Goal: Navigation & Orientation: Find specific page/section

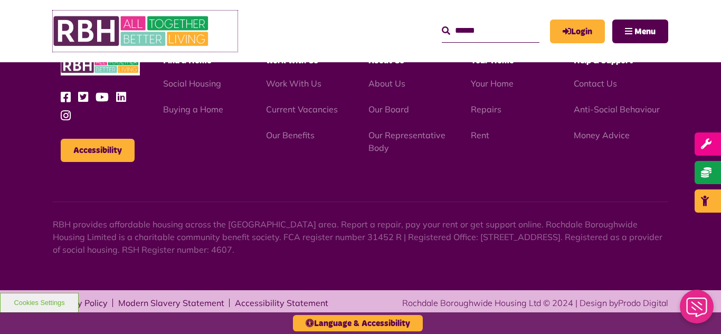
click at [162, 23] on img at bounding box center [132, 31] width 158 height 41
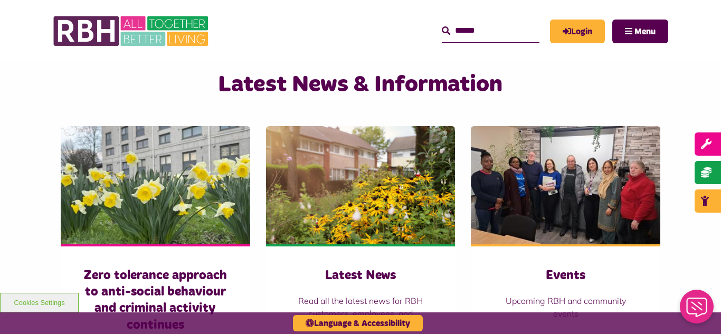
scroll to position [781, 0]
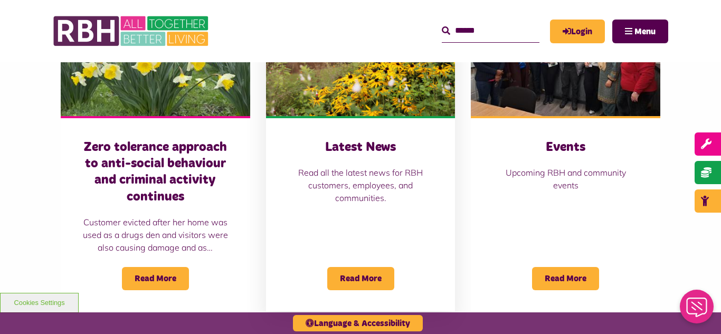
click at [347, 89] on img at bounding box center [360, 57] width 189 height 118
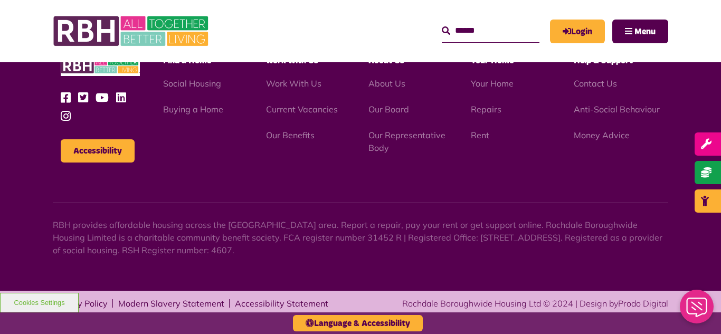
scroll to position [1149, 0]
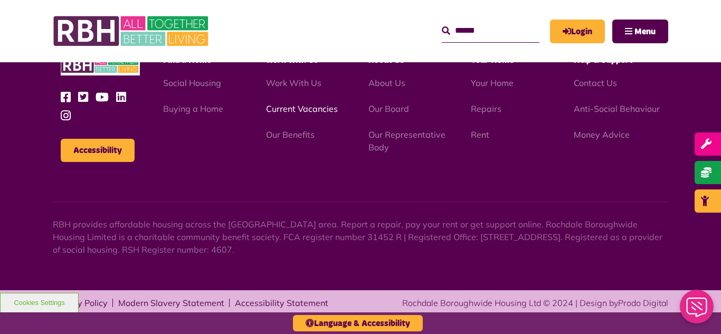
click at [291, 112] on link "Current Vacancies" at bounding box center [302, 108] width 72 height 11
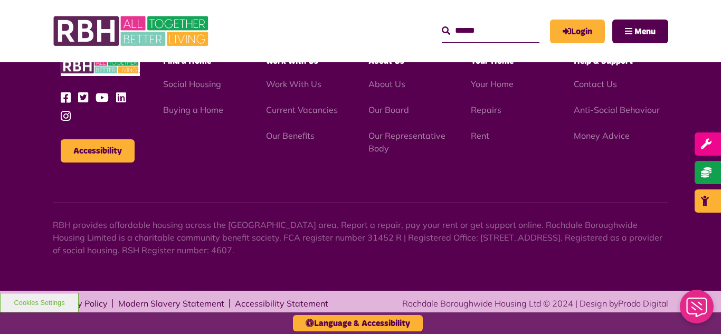
scroll to position [1273, 0]
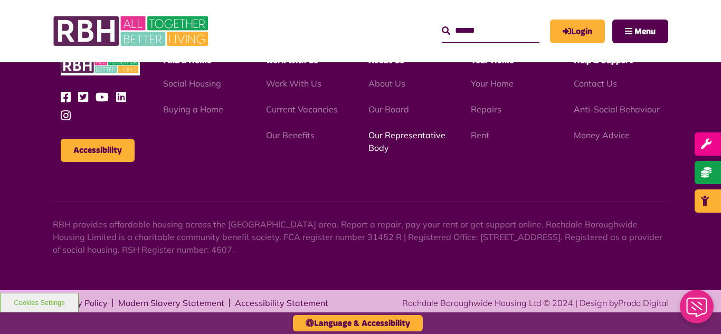
click at [391, 135] on link "Our Representative Body" at bounding box center [406, 141] width 77 height 23
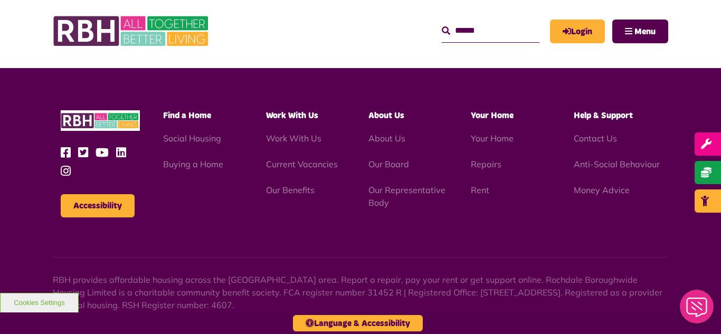
scroll to position [3064, 0]
